Goal: Information Seeking & Learning: Learn about a topic

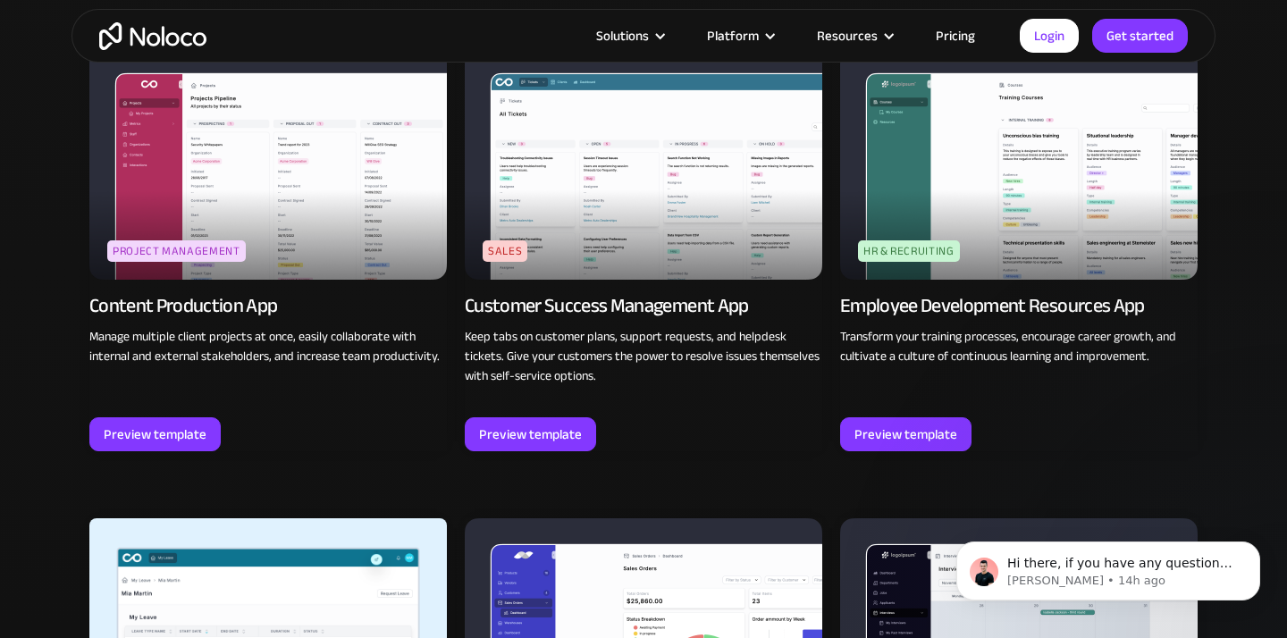
scroll to position [1644, 0]
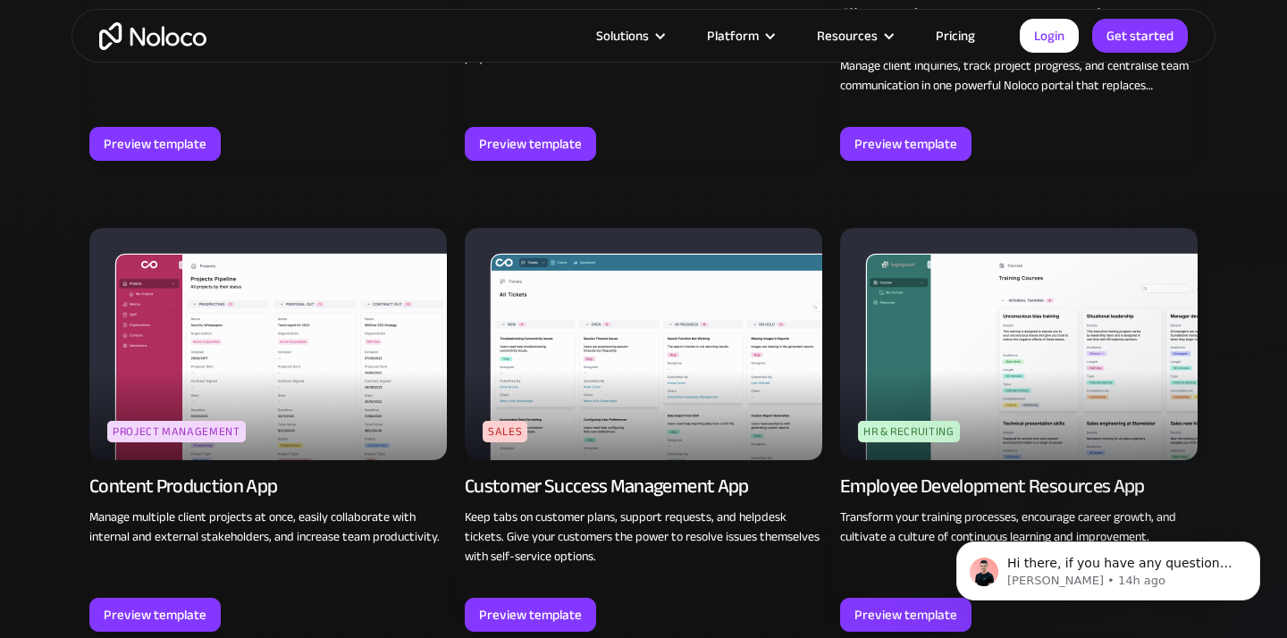
click at [960, 36] on link "Pricing" at bounding box center [956, 35] width 84 height 23
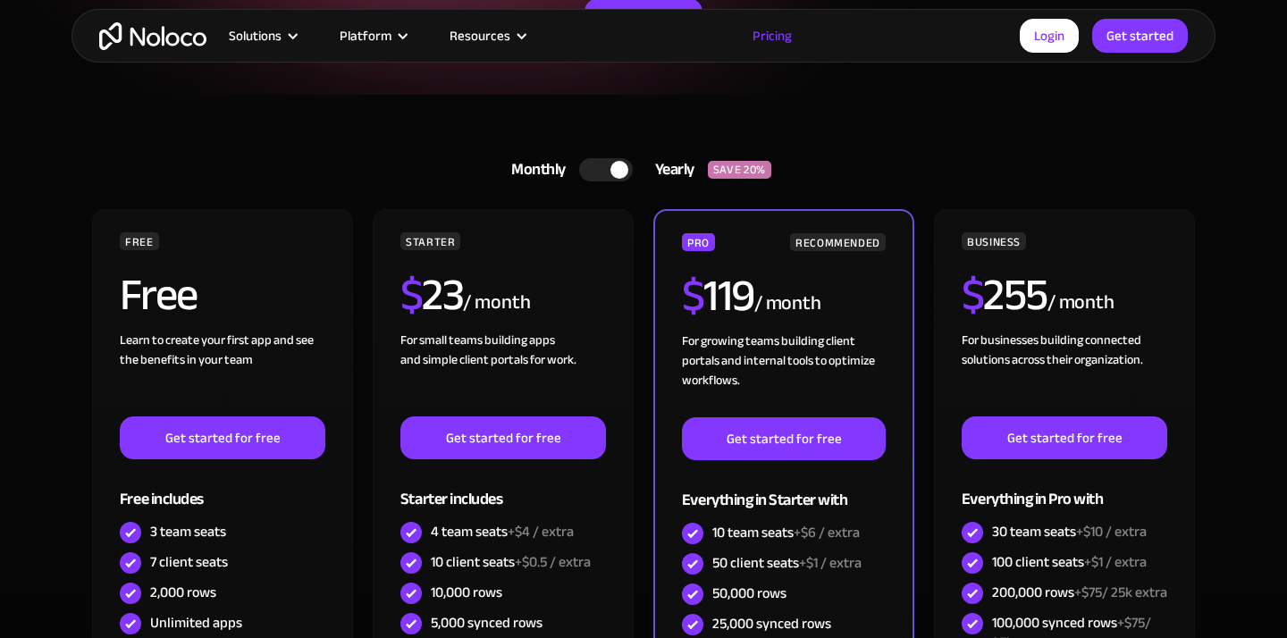
scroll to position [526, 0]
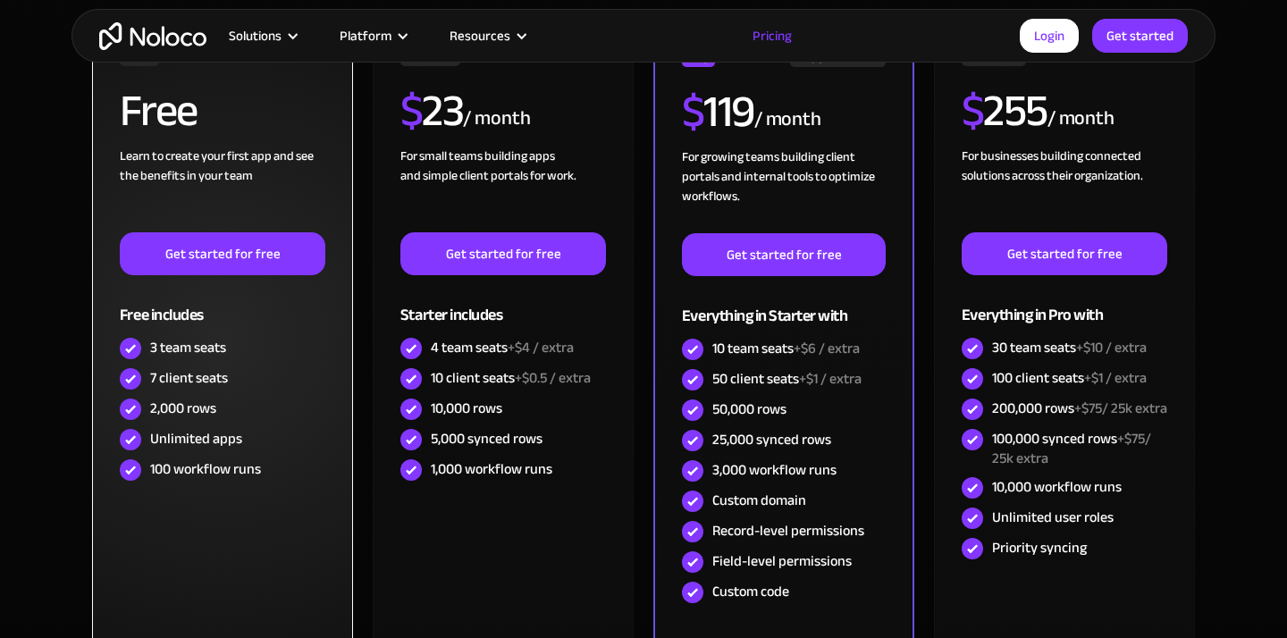
click at [202, 378] on div "7 client seats" at bounding box center [189, 378] width 78 height 20
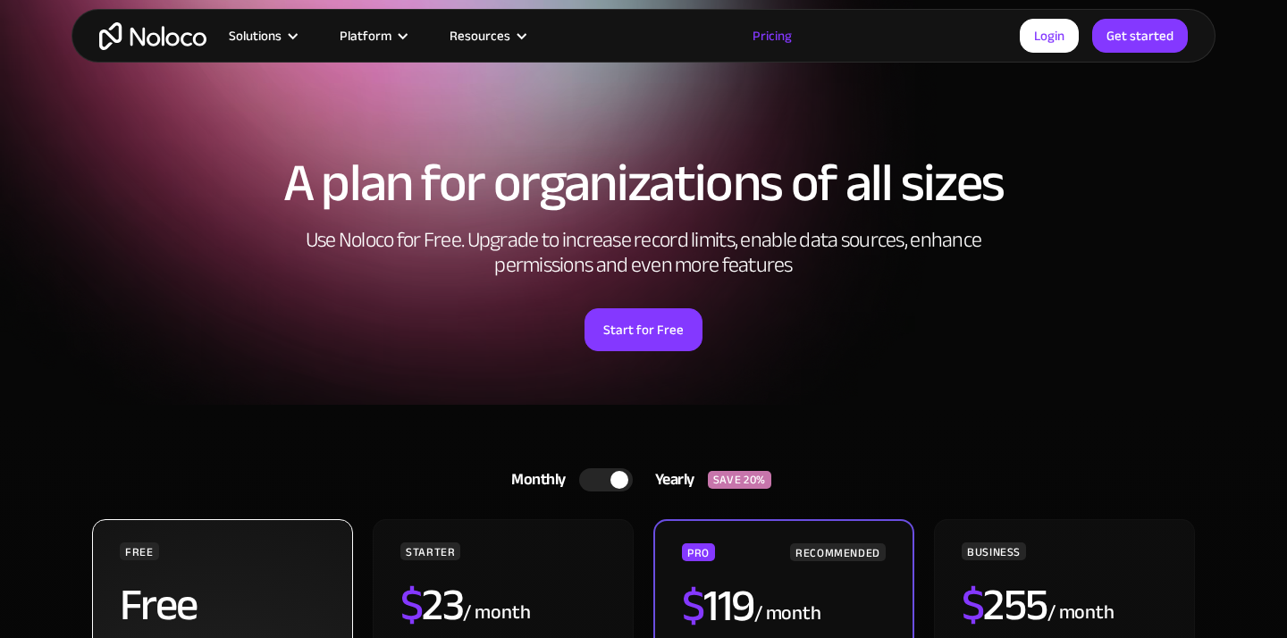
scroll to position [0, 0]
